Goal: Transaction & Acquisition: Purchase product/service

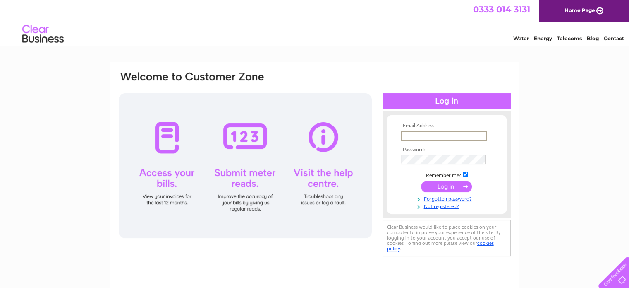
click at [462, 134] on input "text" at bounding box center [444, 136] width 86 height 10
type input "[EMAIL_ADDRESS][DOMAIN_NAME]"
click at [421, 180] on input "submit" at bounding box center [446, 186] width 51 height 12
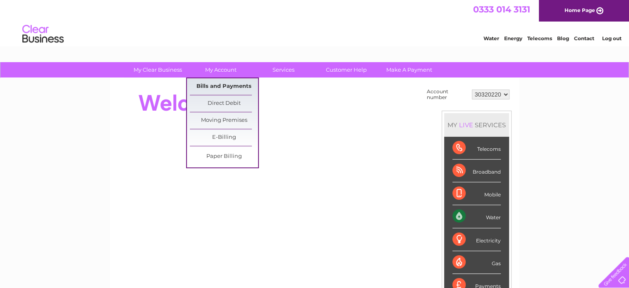
click at [224, 82] on link "Bills and Payments" at bounding box center [224, 86] width 68 height 17
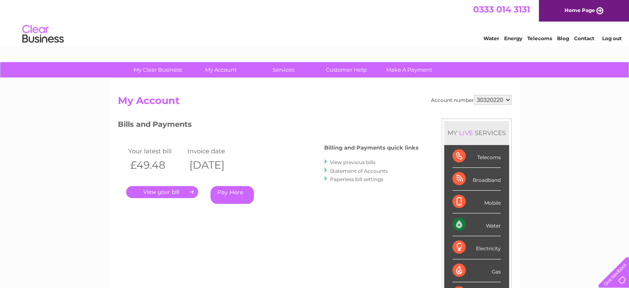
click at [172, 194] on link "." at bounding box center [162, 192] width 72 height 12
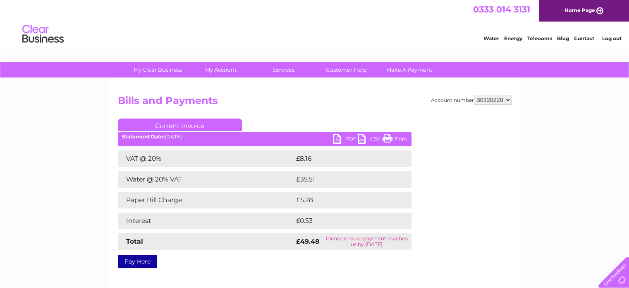
click at [142, 264] on link "Pay Here" at bounding box center [137, 260] width 39 height 13
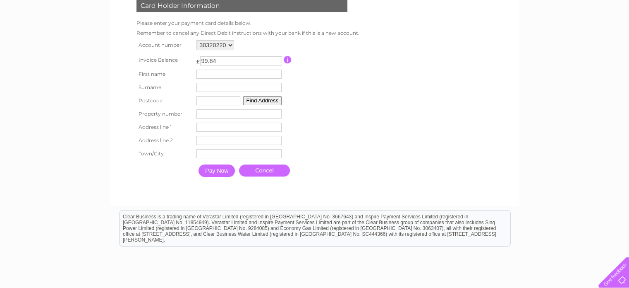
scroll to position [136, 0]
click at [255, 69] on input "text" at bounding box center [240, 74] width 86 height 10
type input "Siobhan"
type input "Creedon"
type input "ML110HZ"
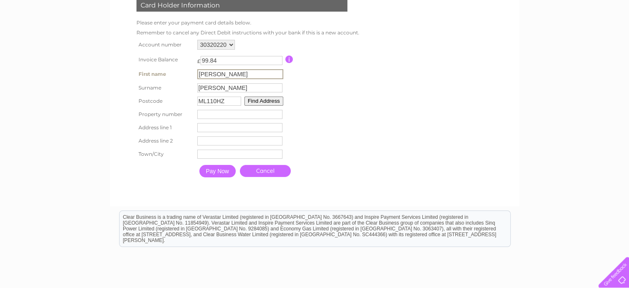
type input "Blackwoodyett"
type input "The dogchester"
type input "Lanarkshire"
click at [245, 115] on input "number" at bounding box center [239, 114] width 85 height 9
click at [333, 115] on table "Account number 30320220 Invoice Balance £ 99.84 First name Siobhan Surname" at bounding box center [245, 109] width 223 height 143
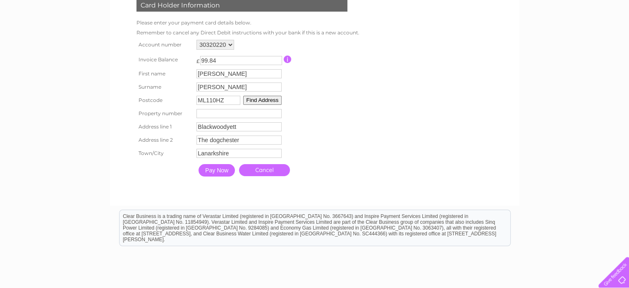
click at [269, 99] on button "Find Address" at bounding box center [262, 100] width 39 height 9
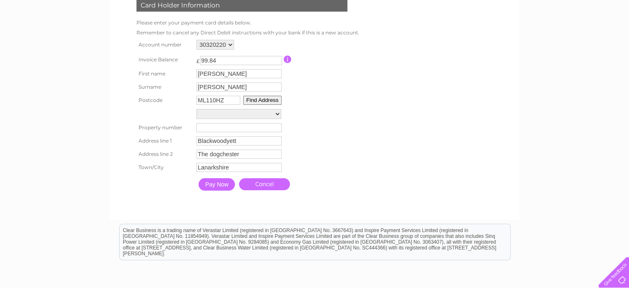
click at [279, 107] on td "Blackwoodyett The Farm, Blackwoodyett Carradale Ladehead Farm Townhead Farm Car…" at bounding box center [238, 114] width 89 height 14
click at [278, 110] on select "Blackwoodyett The Farm, Blackwoodyett Carradale Ladehead Farm Townhead Farm Car…" at bounding box center [239, 114] width 85 height 10
select select ",,,Lanark"
click at [197, 109] on select "Blackwoodyett The Farm, Blackwoodyett Carradale Ladehead Farm Townhead Farm Car…" at bounding box center [239, 114] width 85 height 11
type input "Lanark"
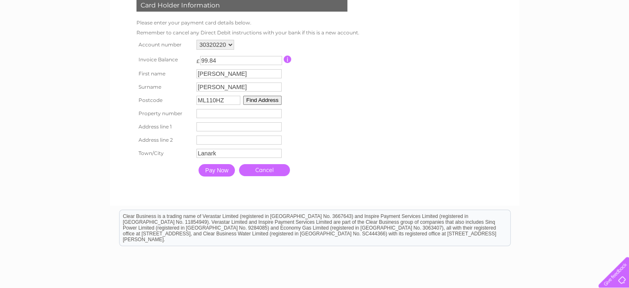
click at [219, 172] on input "Pay Now" at bounding box center [217, 170] width 36 height 12
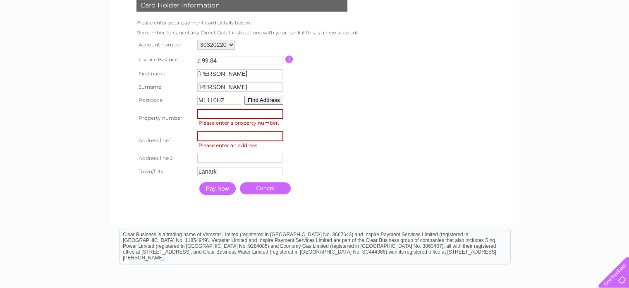
click at [229, 113] on input "number" at bounding box center [240, 114] width 86 height 10
click at [306, 106] on table "Account number 30320220 Invoice Balance £ 99.84 First name Siobhan Surname" at bounding box center [247, 118] width 226 height 161
click at [267, 98] on button "Find Address" at bounding box center [264, 100] width 39 height 9
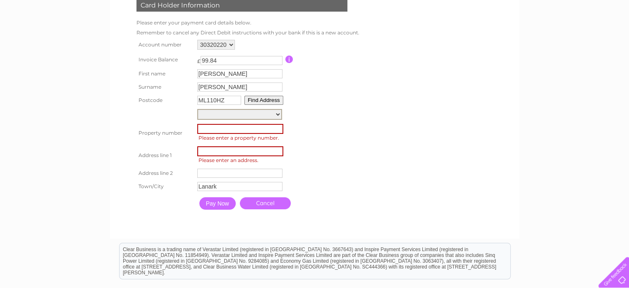
click at [278, 113] on select "Blackwoodyett The Farm, Blackwoodyett Carradale Ladehead Farm Townhead Farm Car…" at bounding box center [239, 114] width 85 height 11
select select ",,,Lanark"
click at [197, 109] on select "Blackwoodyett The Farm, Blackwoodyett Carradale Ladehead Farm Townhead Farm Car…" at bounding box center [239, 114] width 85 height 11
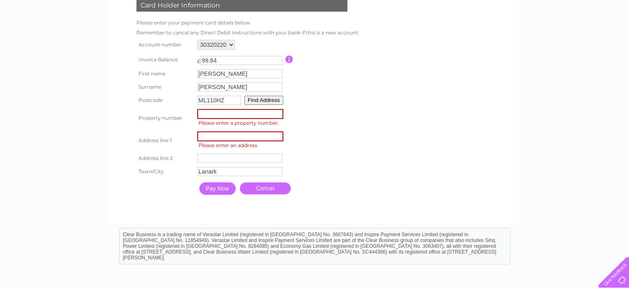
click at [359, 154] on table "Account number 30320220 Invoice Balance £ 99.84 First name Siobhan Surname" at bounding box center [247, 118] width 226 height 161
click at [253, 115] on input "number" at bounding box center [240, 114] width 86 height 10
type input "0"
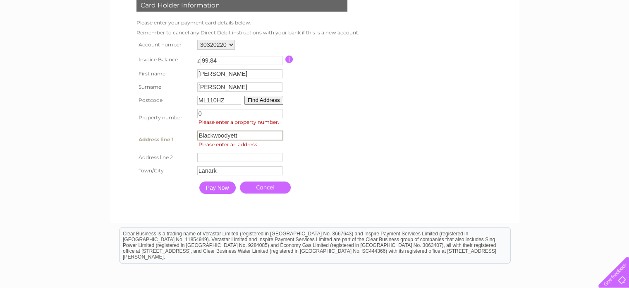
type input "Blackwoodyett"
type input "Lesmahagow Road"
click at [220, 184] on input "Pay Now" at bounding box center [217, 187] width 36 height 12
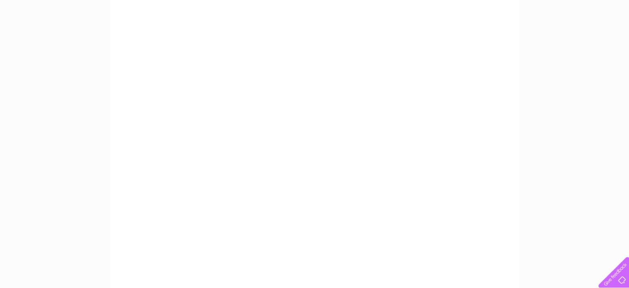
scroll to position [132, 0]
